Goal: Navigation & Orientation: Go to known website

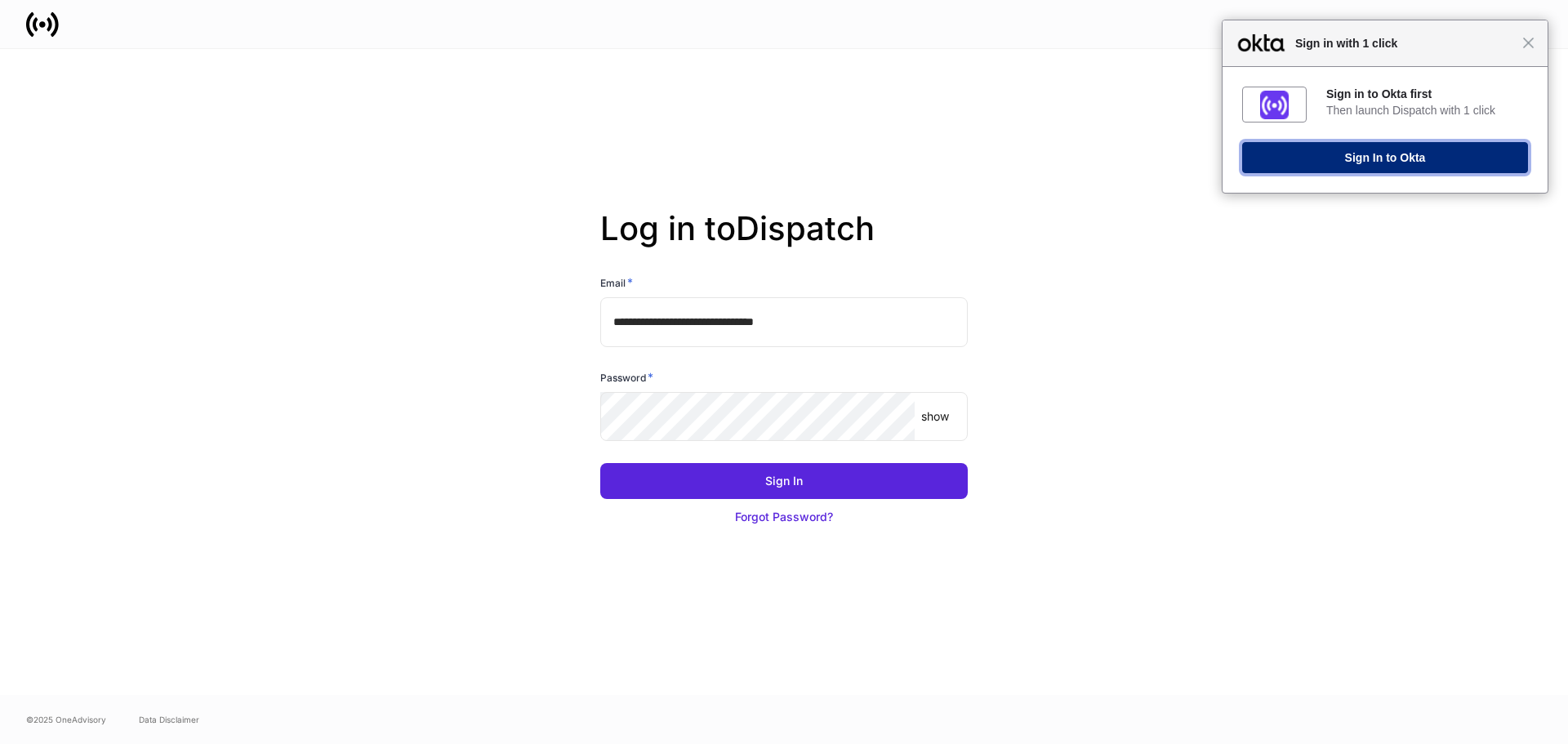
click at [1362, 167] on button "Sign In to Okta" at bounding box center [1385, 157] width 286 height 31
click at [1337, 161] on button "Sign In to Dispatch" at bounding box center [1385, 157] width 286 height 31
